Goal: Task Accomplishment & Management: Use online tool/utility

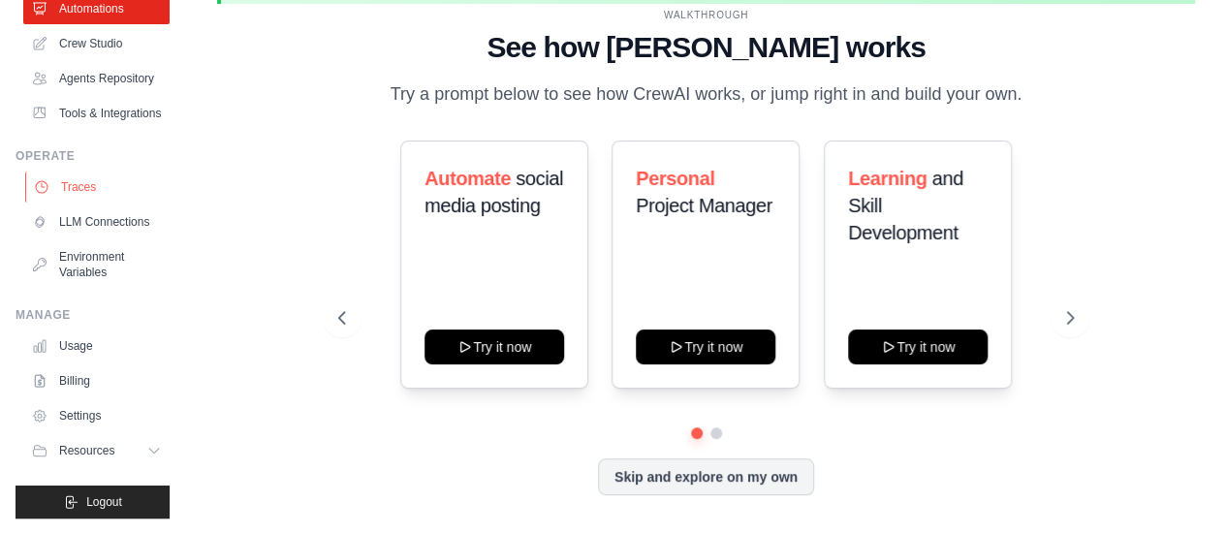
scroll to position [40, 0]
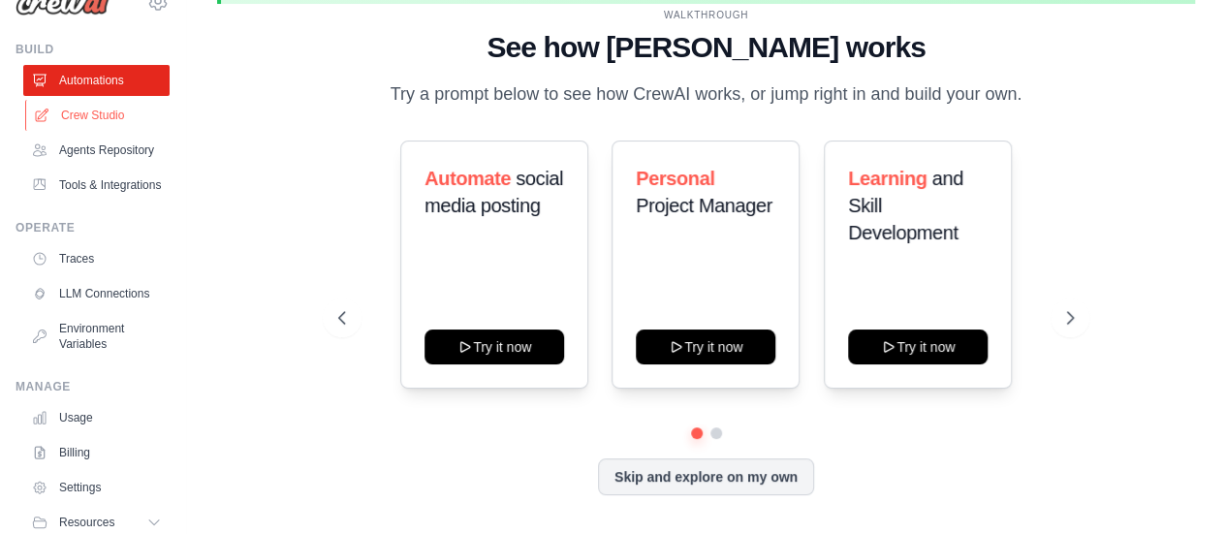
click at [103, 113] on link "Crew Studio" at bounding box center [98, 115] width 146 height 31
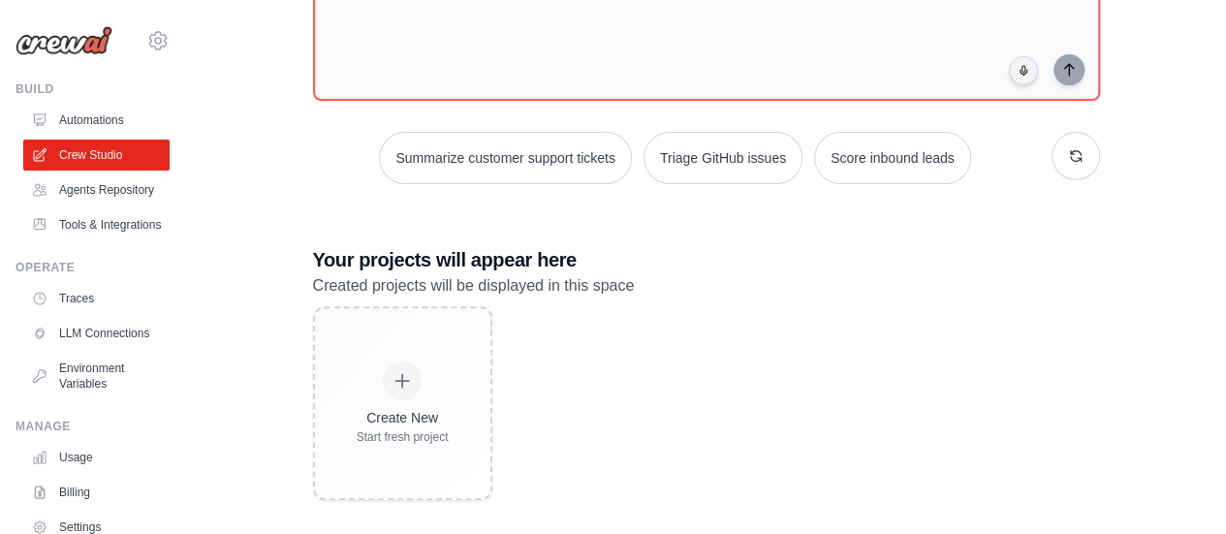
scroll to position [279, 0]
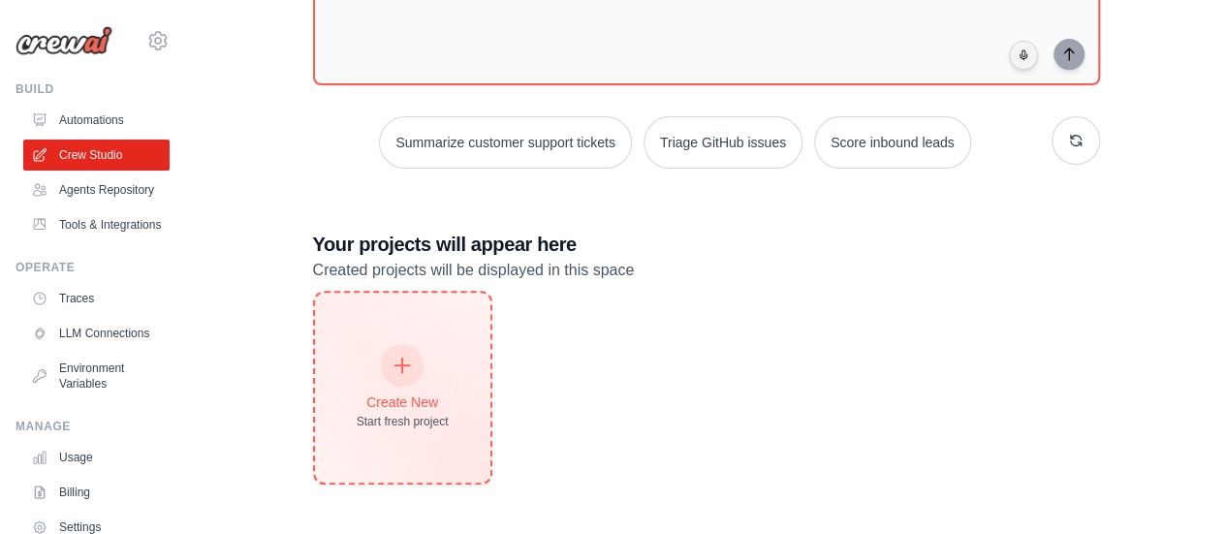
click at [409, 404] on div "Create New" at bounding box center [403, 402] width 92 height 19
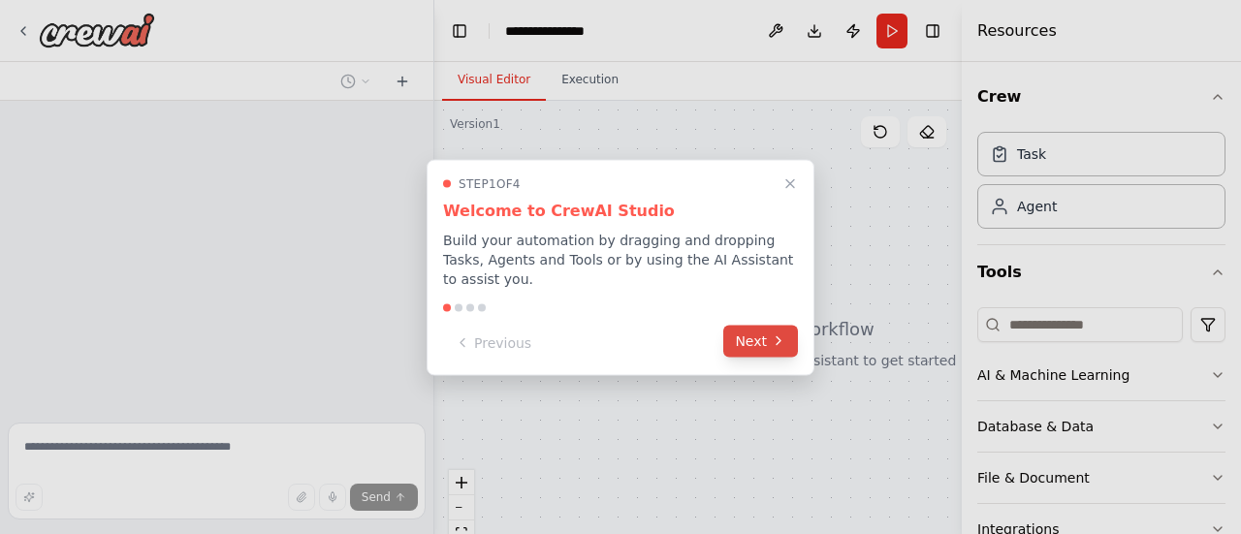
click at [764, 338] on button "Next" at bounding box center [760, 341] width 75 height 32
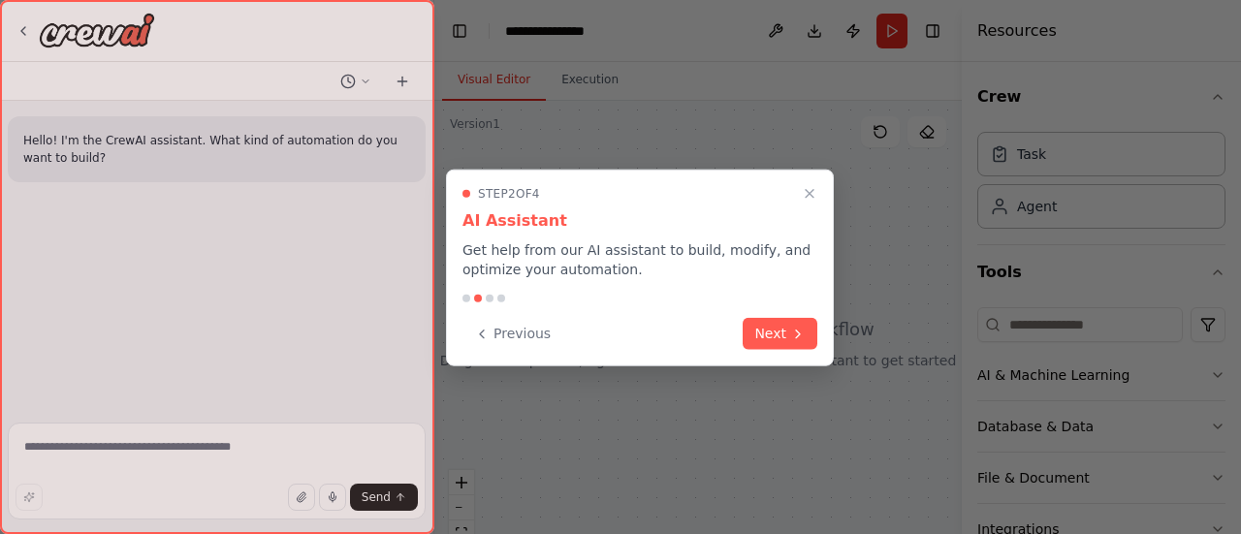
click at [764, 338] on button "Next" at bounding box center [780, 334] width 75 height 32
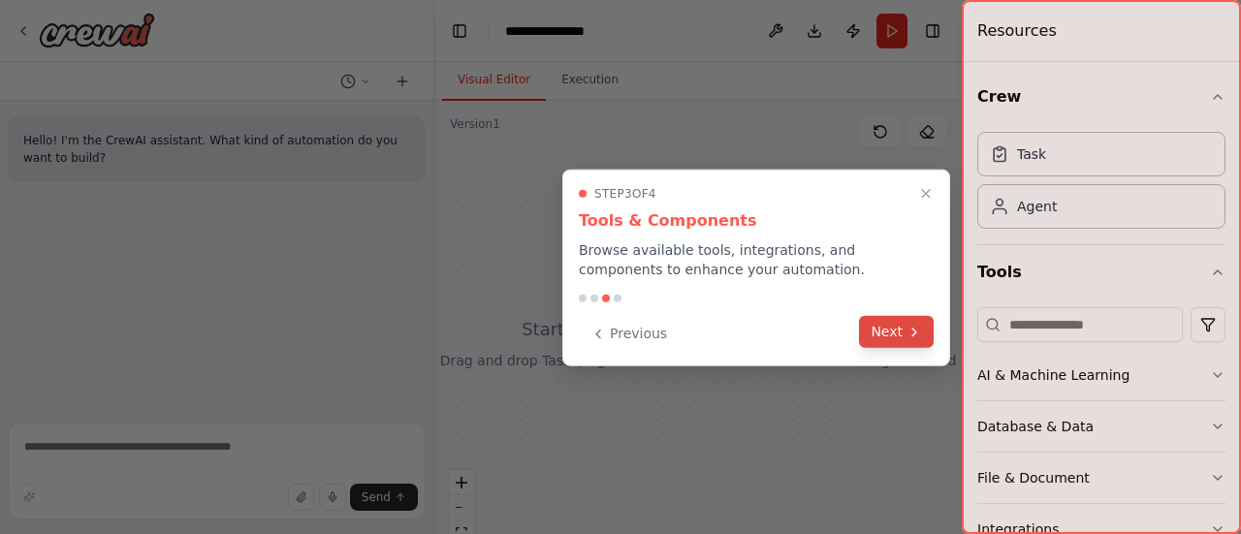
click at [905, 333] on button "Next" at bounding box center [896, 332] width 75 height 32
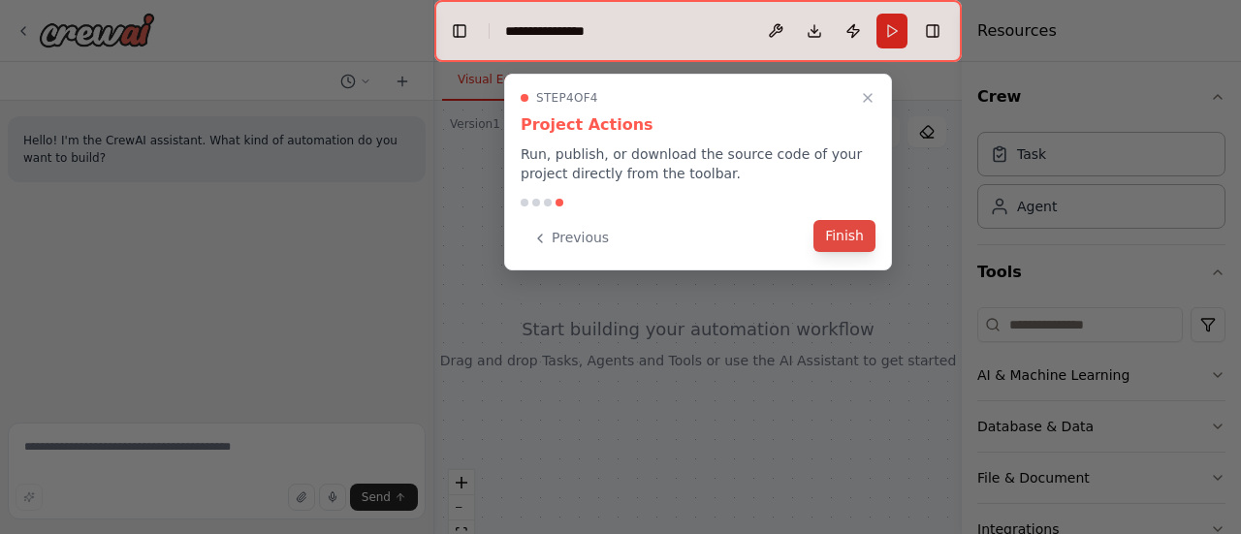
click at [849, 226] on button "Finish" at bounding box center [844, 236] width 62 height 32
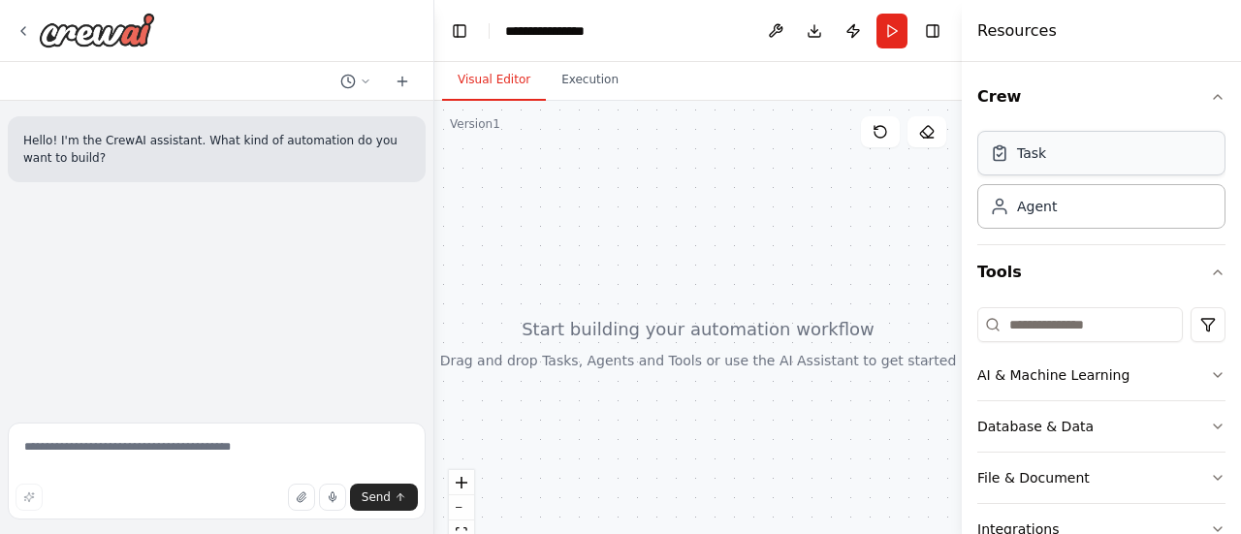
click at [1061, 156] on div "Task" at bounding box center [1101, 153] width 248 height 45
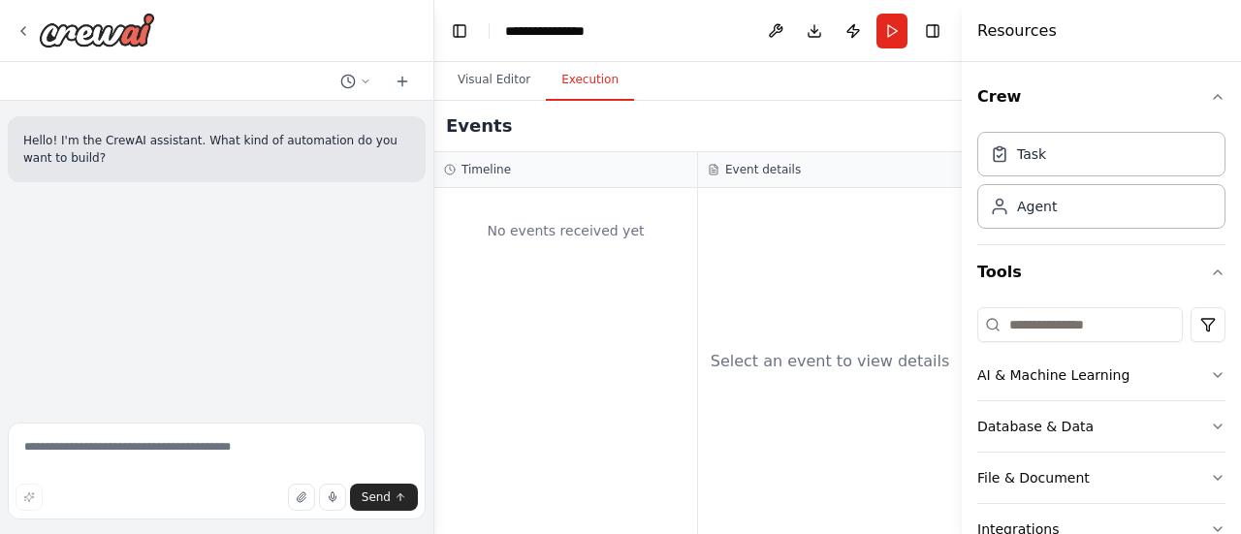
click at [580, 88] on button "Execution" at bounding box center [590, 80] width 88 height 41
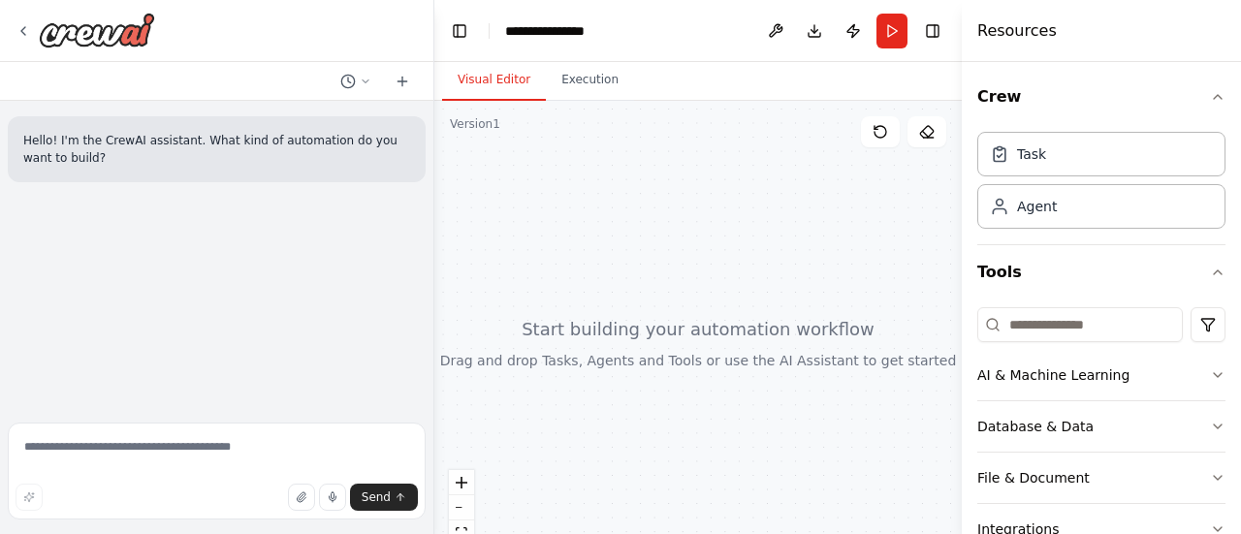
click at [479, 74] on button "Visual Editor" at bounding box center [494, 80] width 104 height 41
click at [186, 448] on textarea at bounding box center [217, 471] width 418 height 97
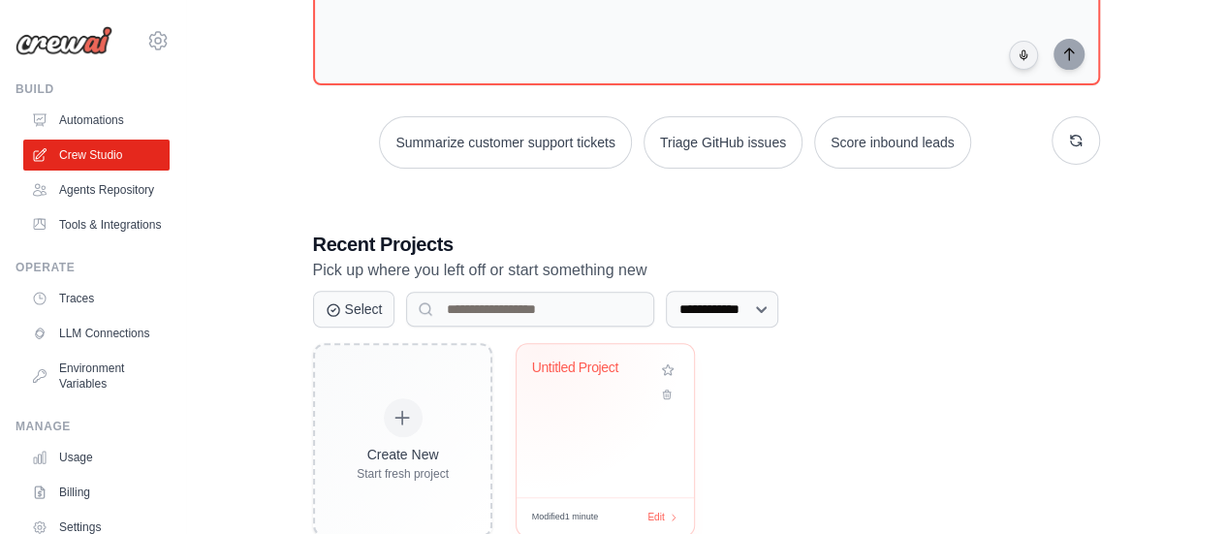
scroll to position [331, 0]
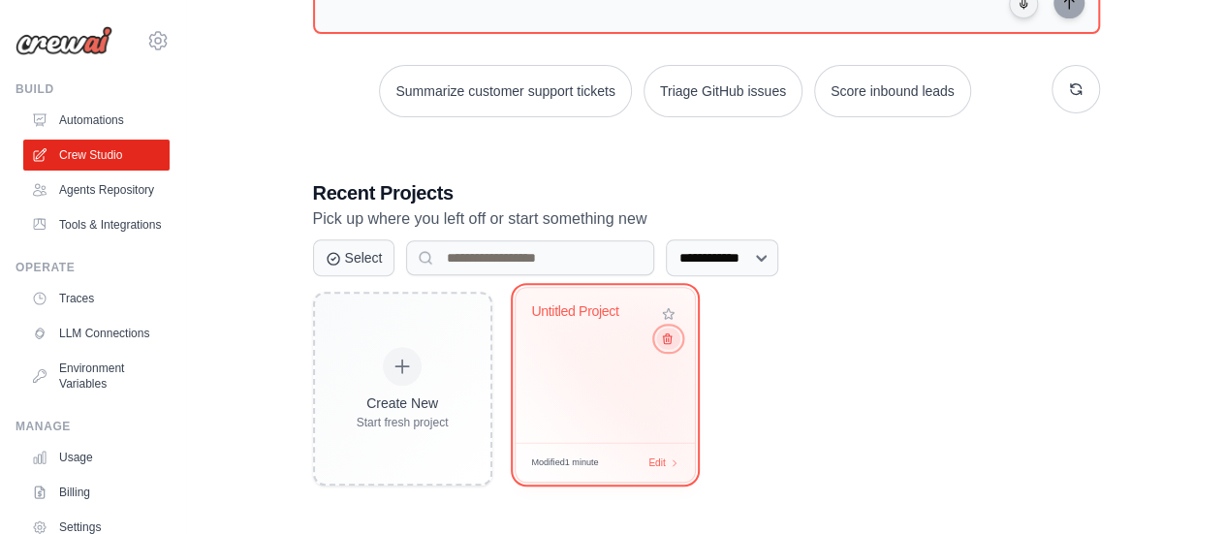
click at [664, 344] on icon at bounding box center [666, 339] width 13 height 13
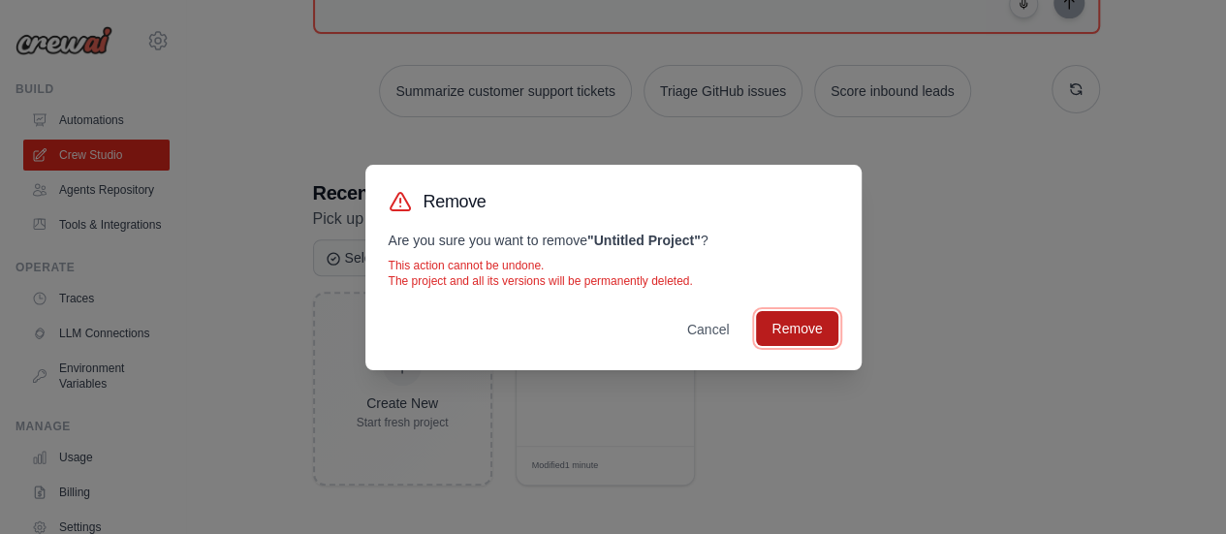
click at [796, 328] on button "Remove" at bounding box center [796, 328] width 81 height 35
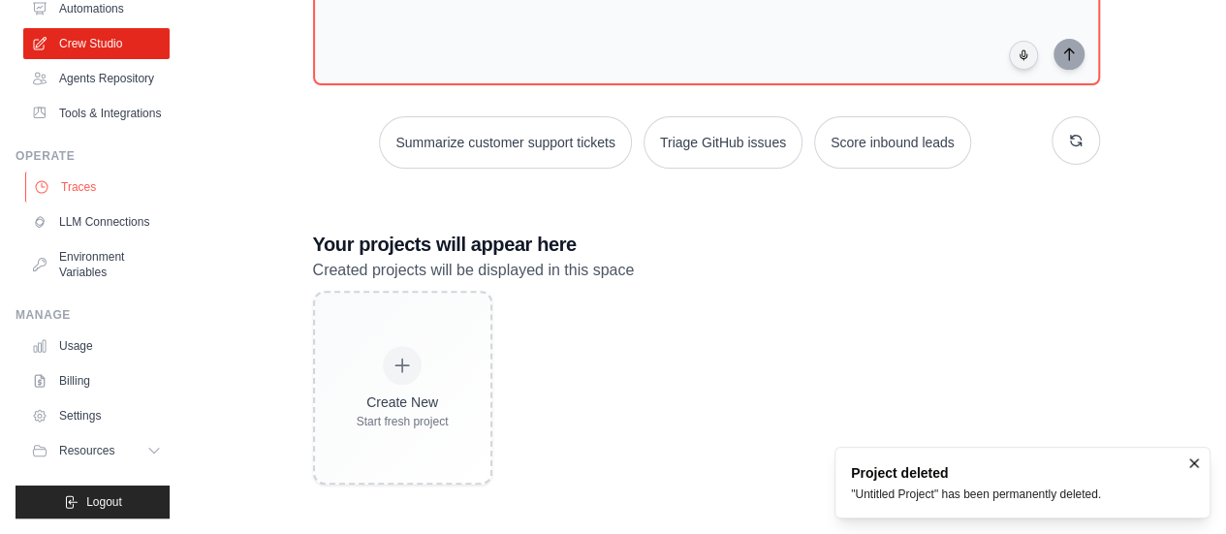
scroll to position [0, 0]
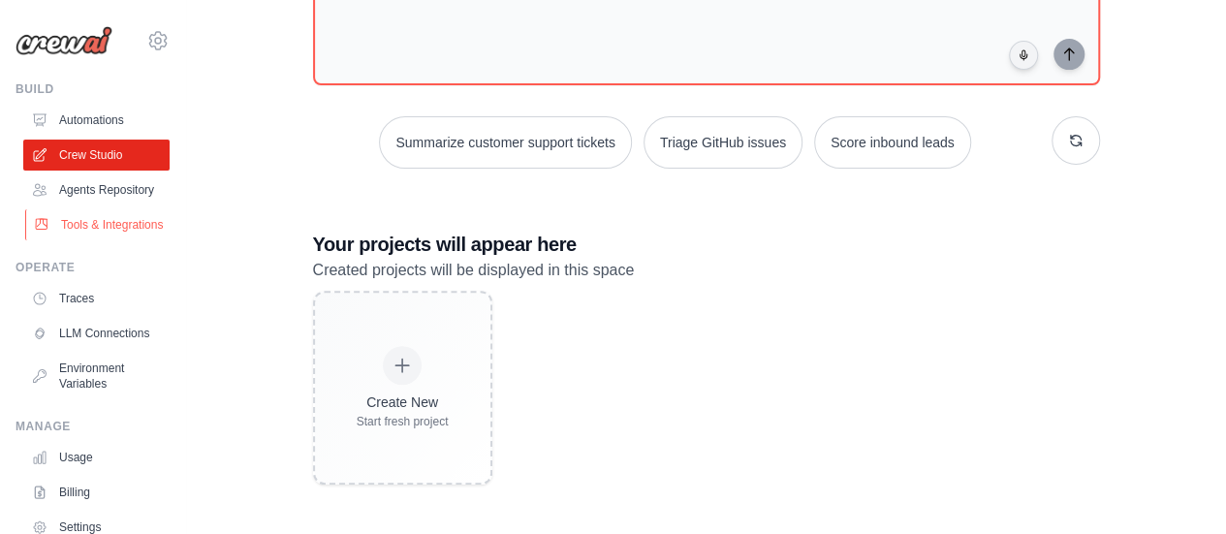
click at [80, 240] on link "Tools & Integrations" at bounding box center [98, 224] width 146 height 31
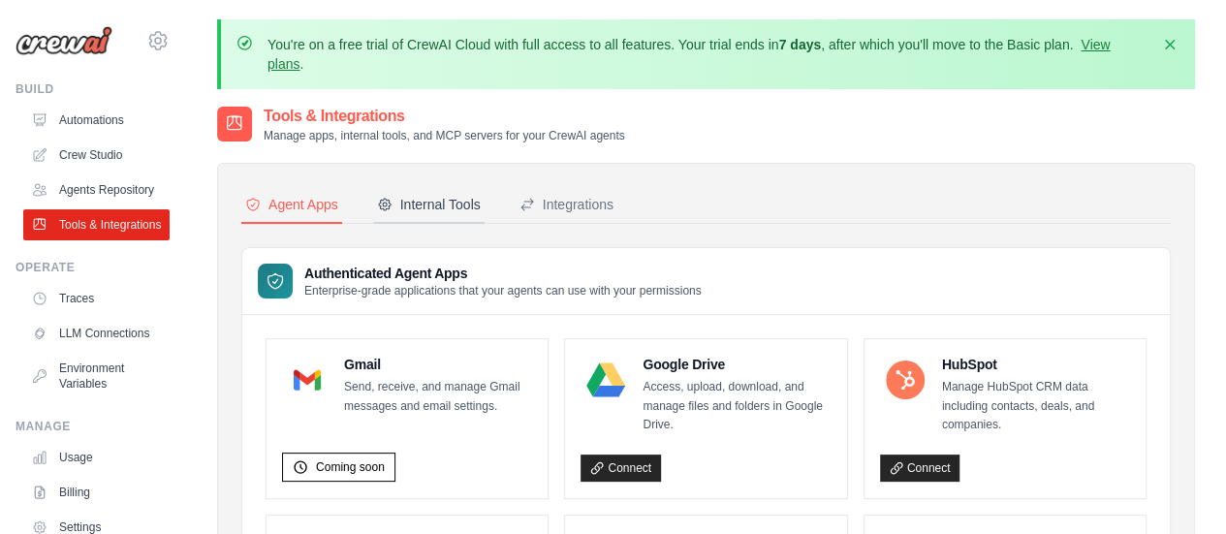
click at [432, 205] on div "Internal Tools" at bounding box center [429, 204] width 104 height 19
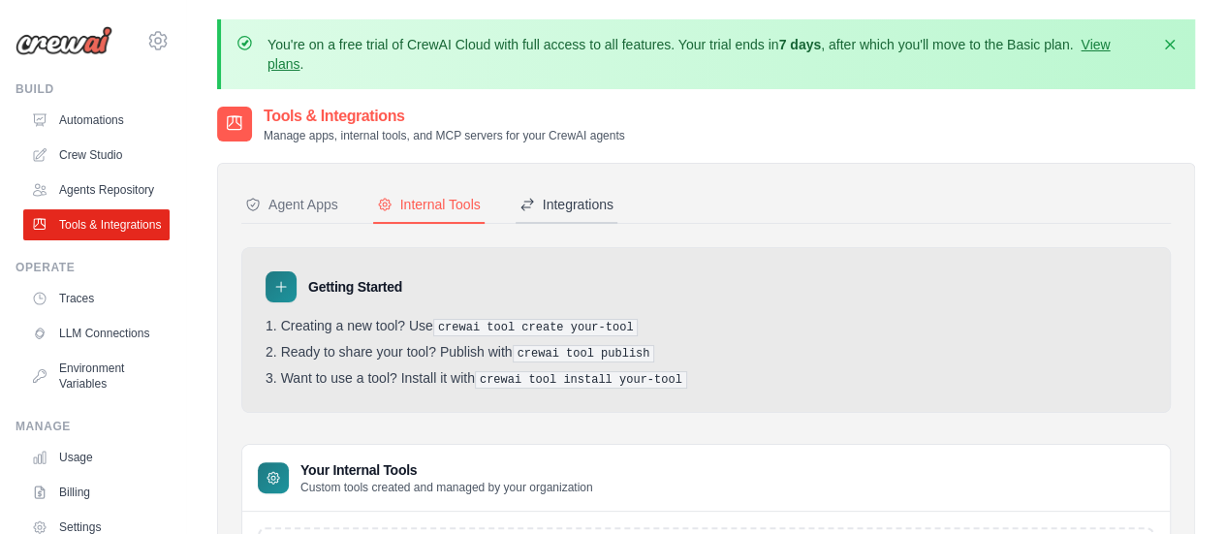
click at [581, 214] on button "Integrations" at bounding box center [567, 205] width 102 height 37
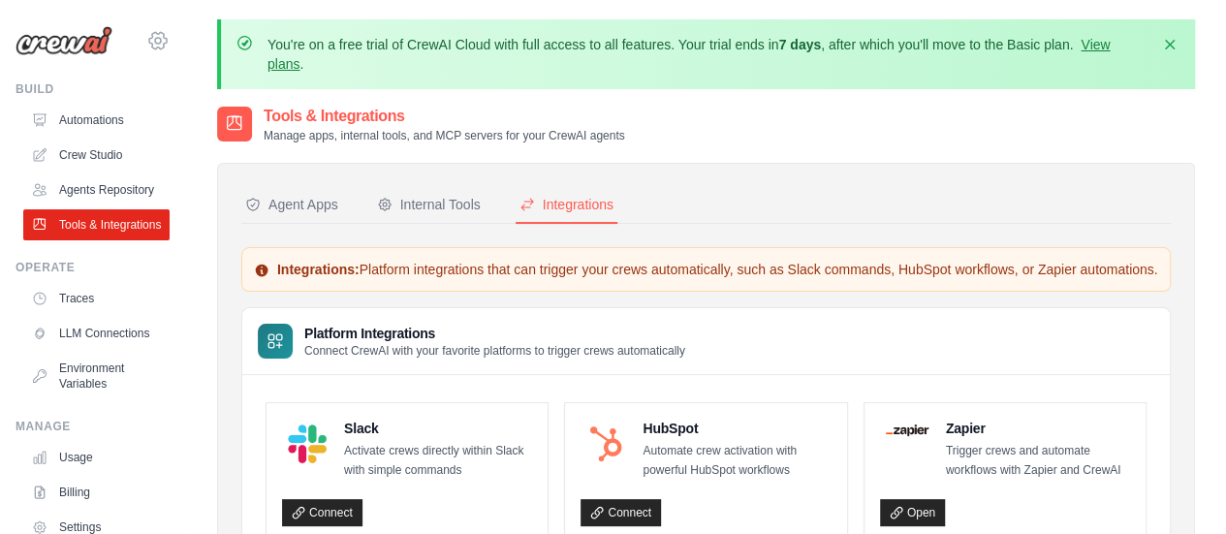
click at [147, 41] on icon at bounding box center [157, 40] width 23 height 23
